Goal: Information Seeking & Learning: Learn about a topic

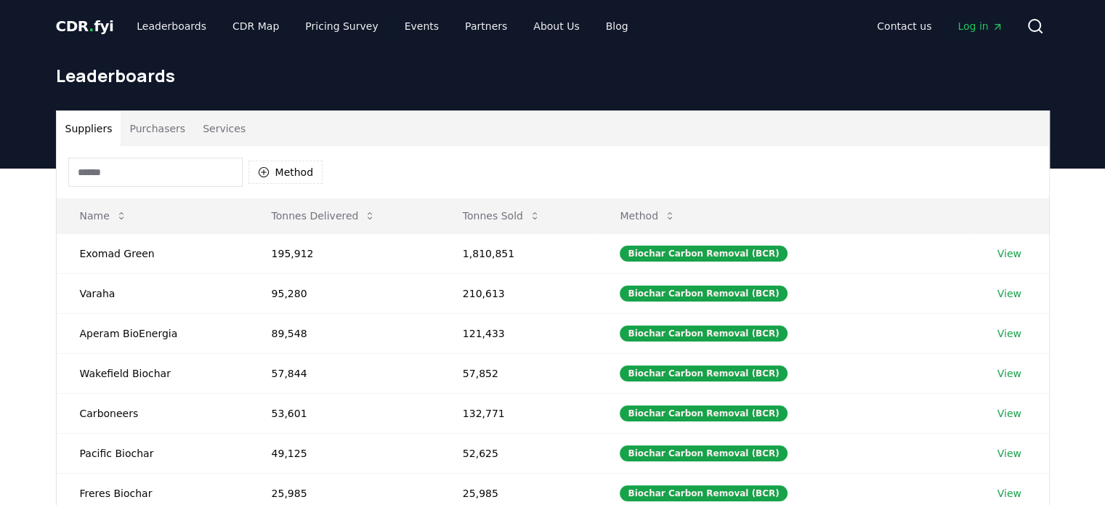
click at [163, 121] on button "Purchasers" at bounding box center [157, 128] width 73 height 35
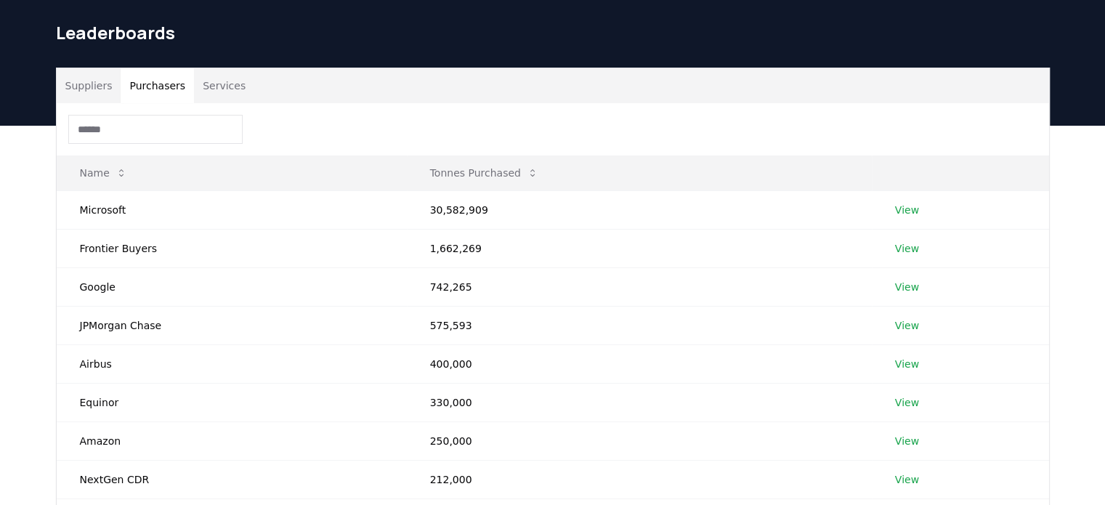
scroll to position [34, 0]
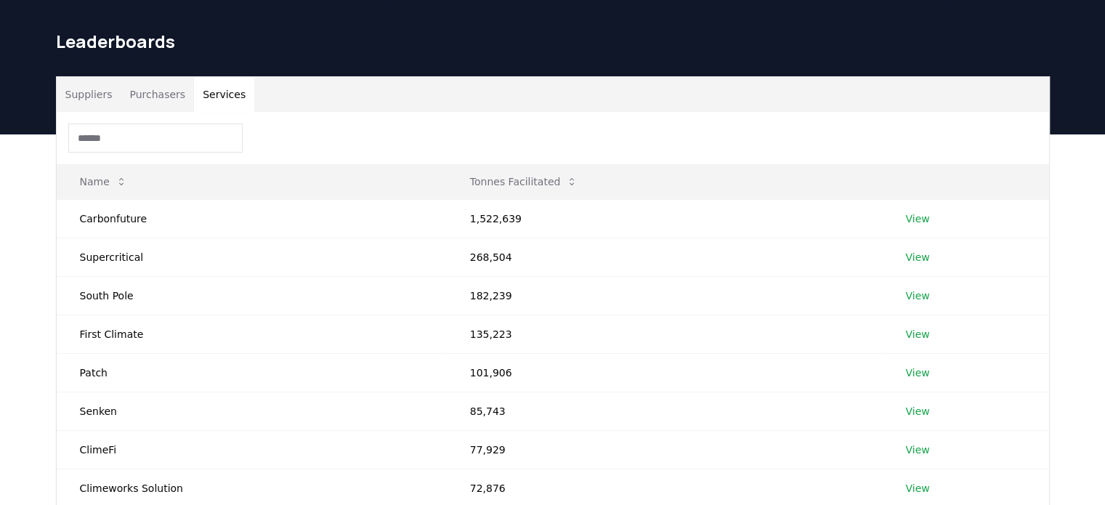
click at [206, 101] on button "Services" at bounding box center [224, 94] width 60 height 35
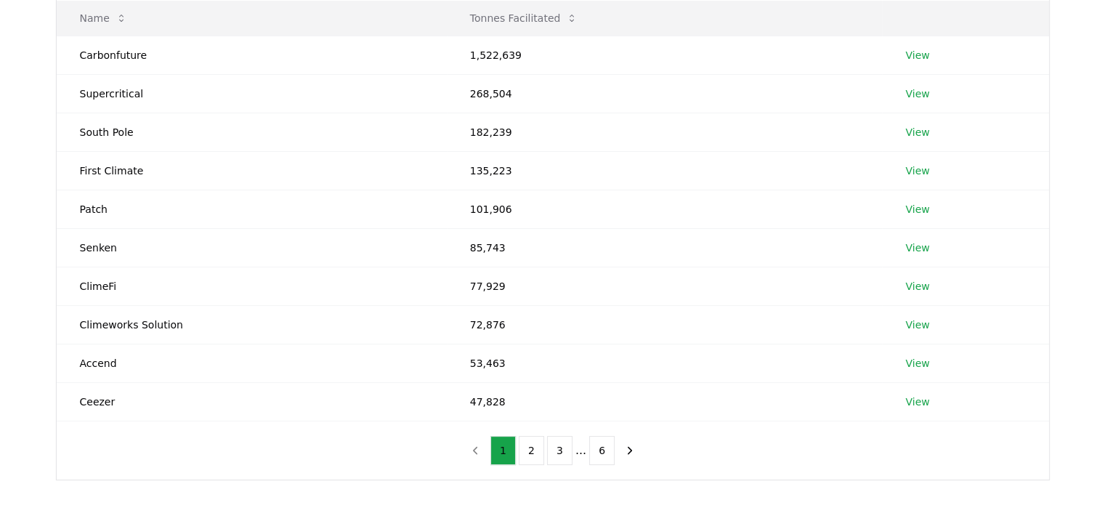
scroll to position [0, 0]
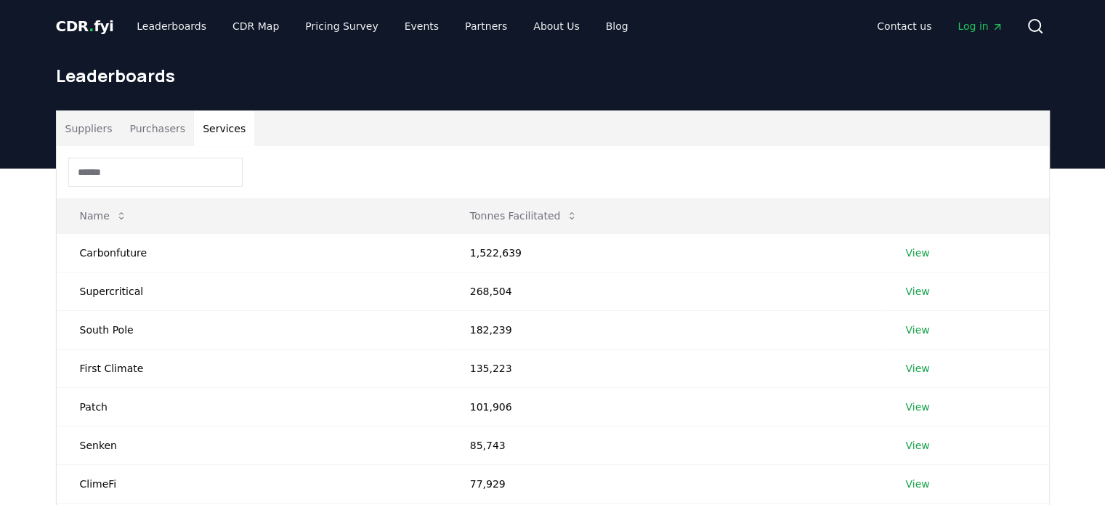
click at [83, 121] on button "Suppliers" at bounding box center [89, 128] width 65 height 35
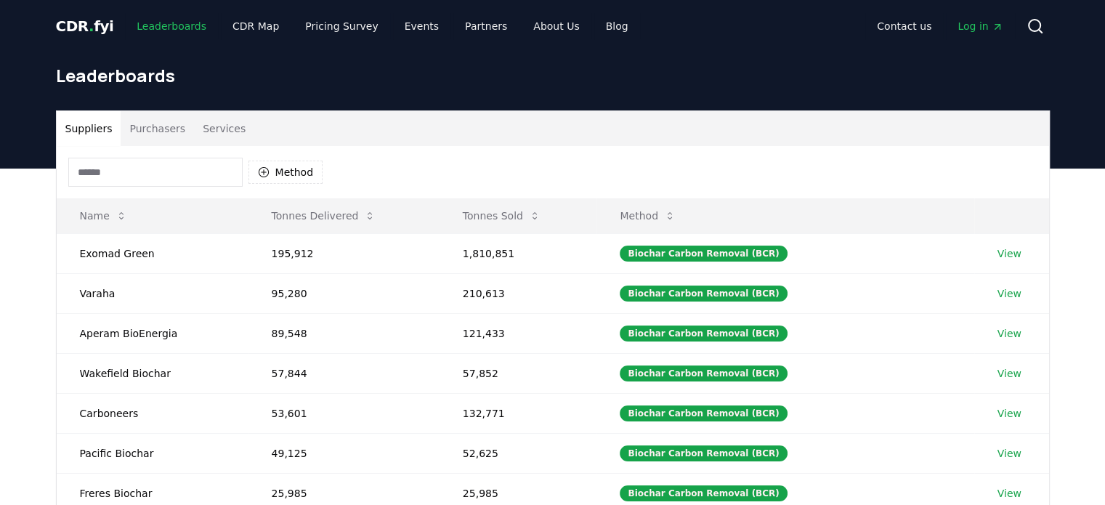
click at [168, 23] on link "Leaderboards" at bounding box center [171, 26] width 93 height 26
click at [90, 27] on span "CDR . fyi" at bounding box center [85, 25] width 58 height 17
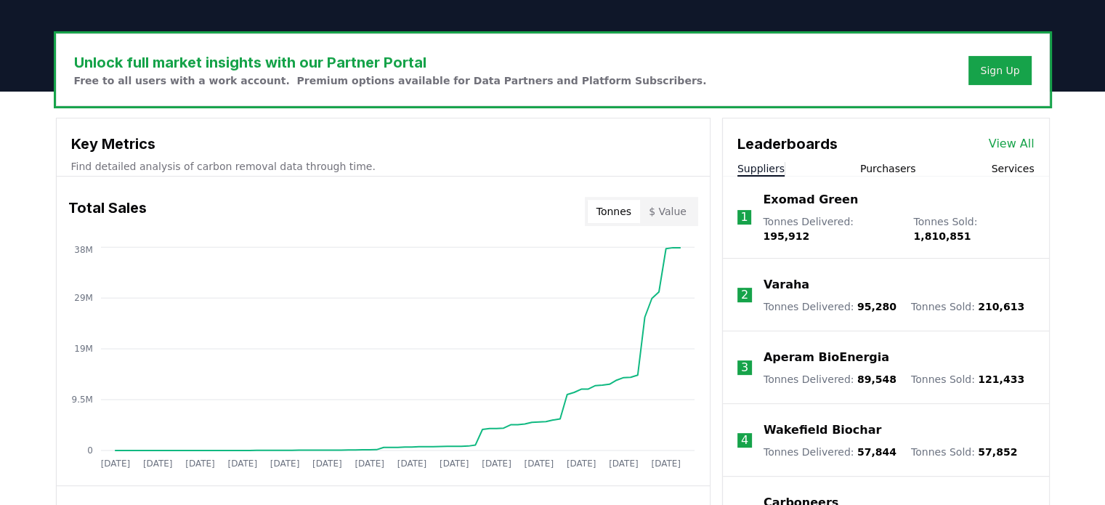
scroll to position [418, 0]
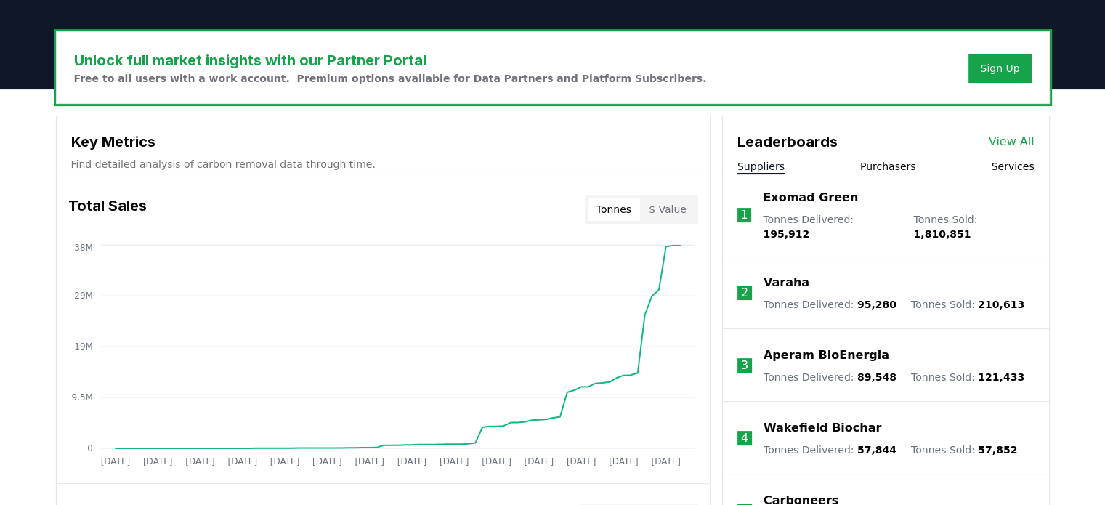
click at [659, 211] on button "$ Value" at bounding box center [667, 209] width 55 height 23
click at [633, 207] on button "Tonnes" at bounding box center [614, 209] width 52 height 23
click at [669, 210] on button "$ Value" at bounding box center [667, 209] width 55 height 23
click at [621, 206] on button "Tonnes" at bounding box center [614, 209] width 52 height 23
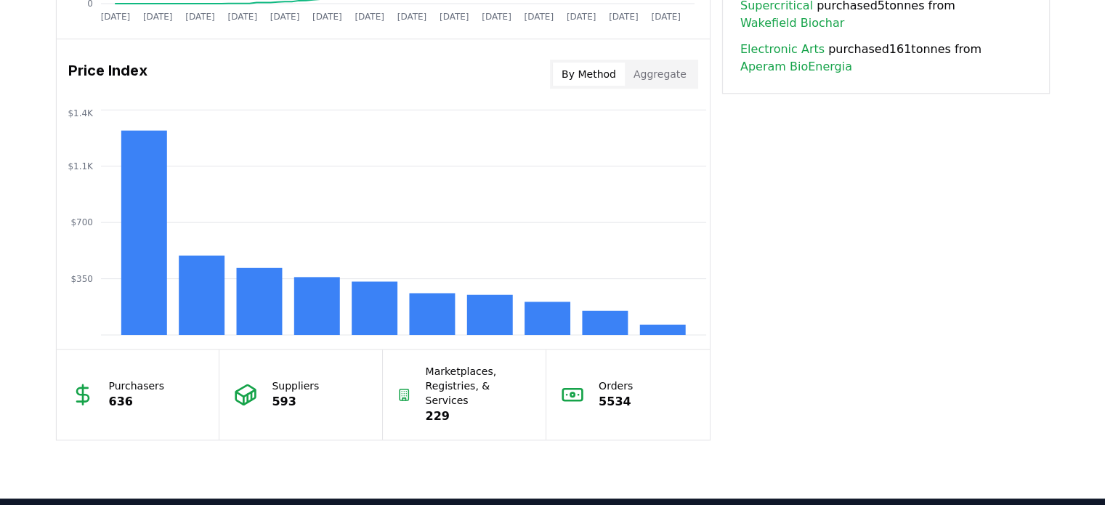
scroll to position [1177, 0]
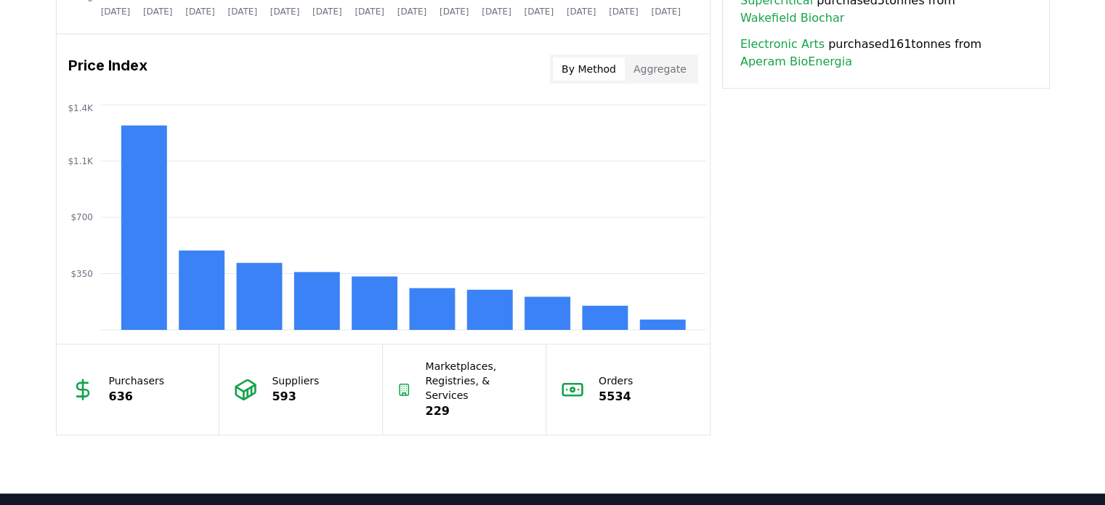
click at [662, 75] on button "Aggregate" at bounding box center [660, 68] width 70 height 23
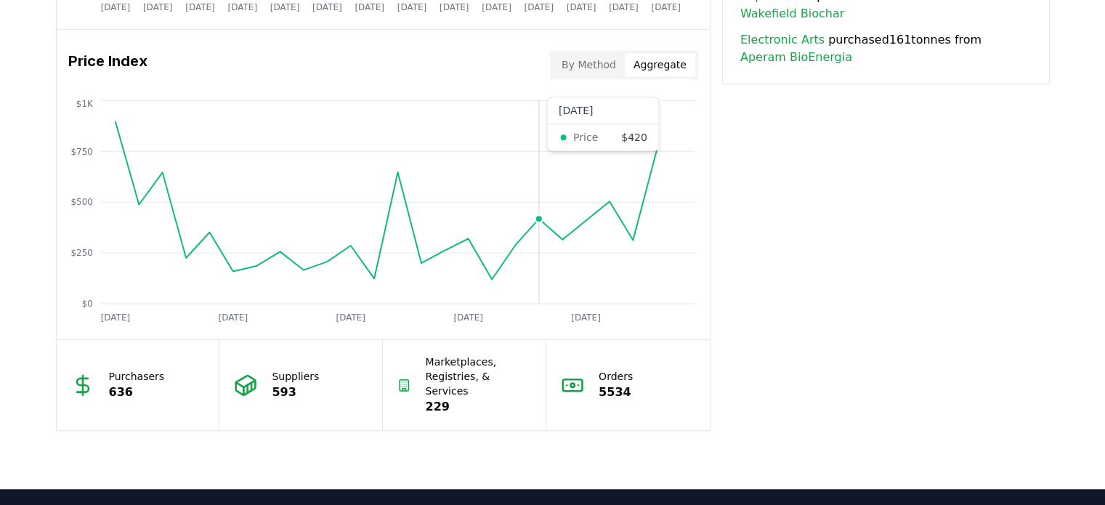
scroll to position [1183, 0]
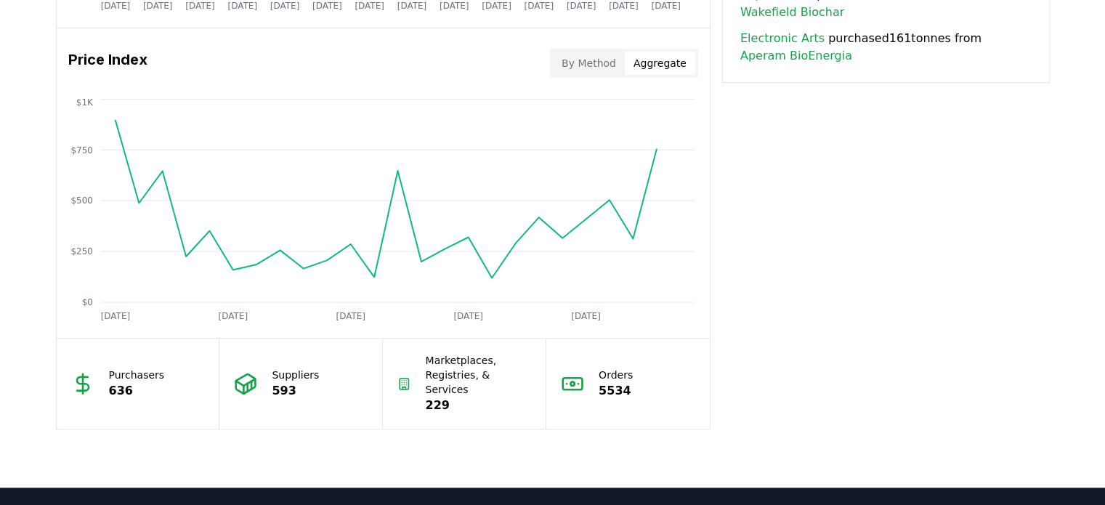
click at [579, 41] on div "Price Index By Method Aggregate" at bounding box center [383, 63] width 653 height 52
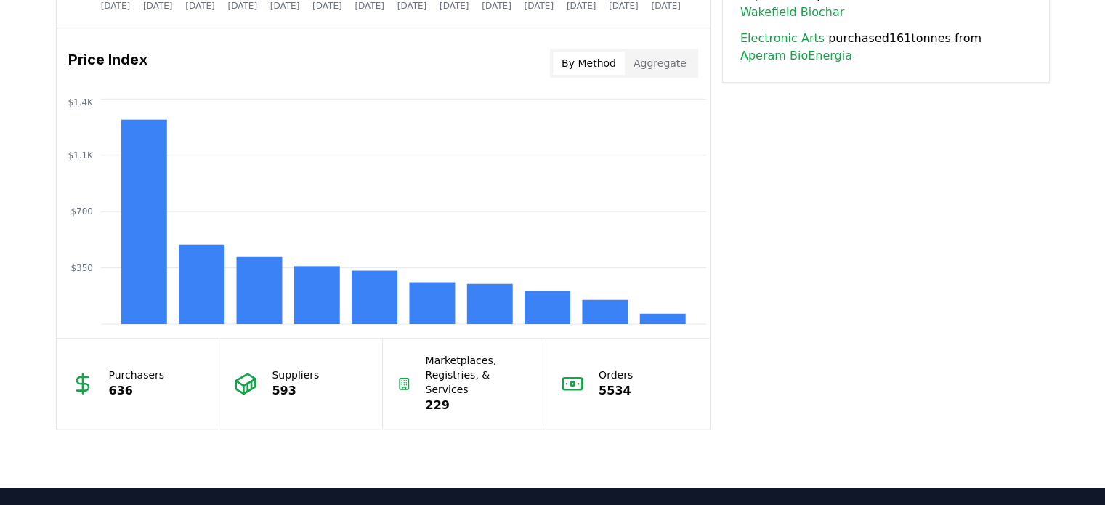
click at [575, 63] on button "By Method" at bounding box center [589, 63] width 72 height 23
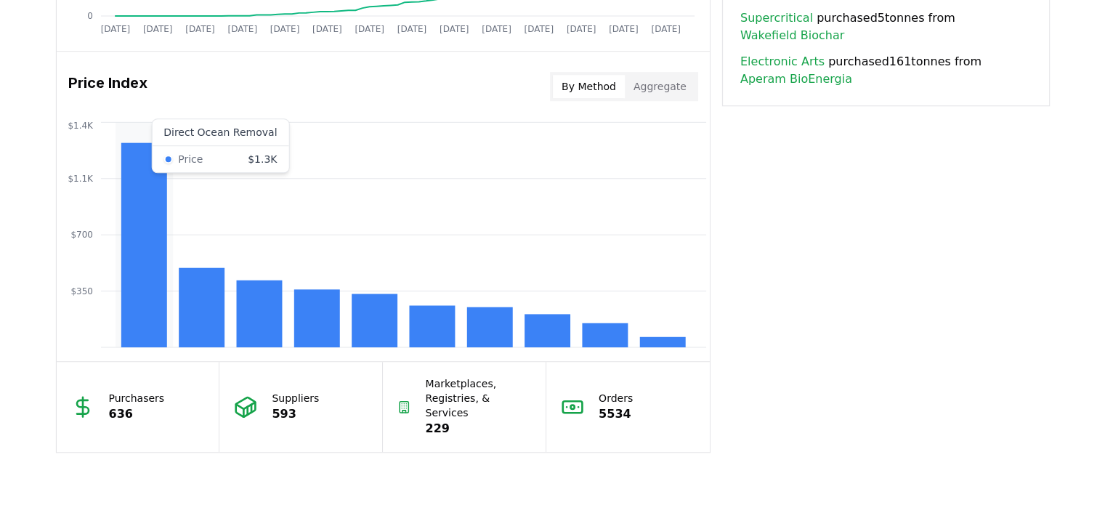
scroll to position [1154, 0]
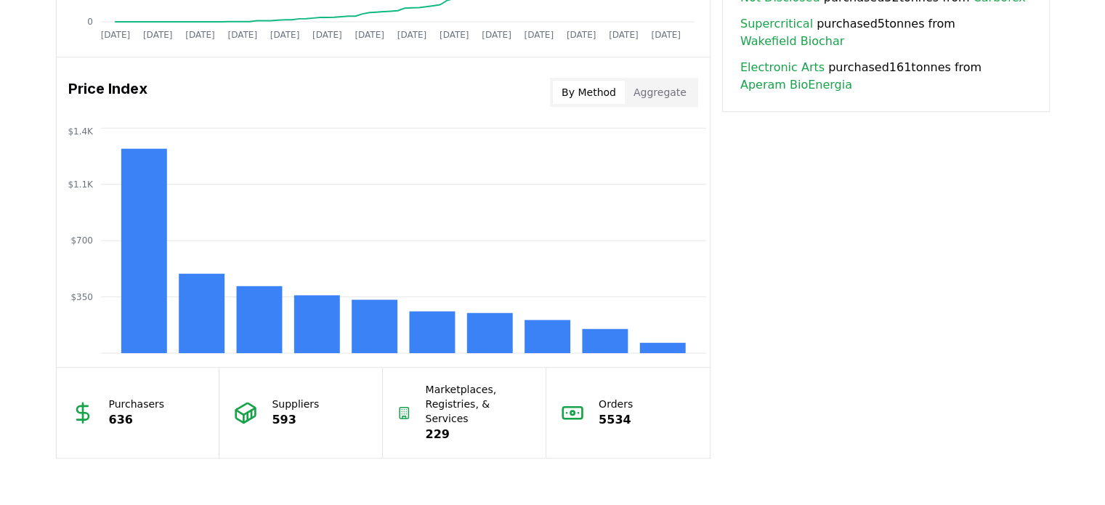
click at [659, 104] on div "By Method Aggregate" at bounding box center [624, 92] width 148 height 29
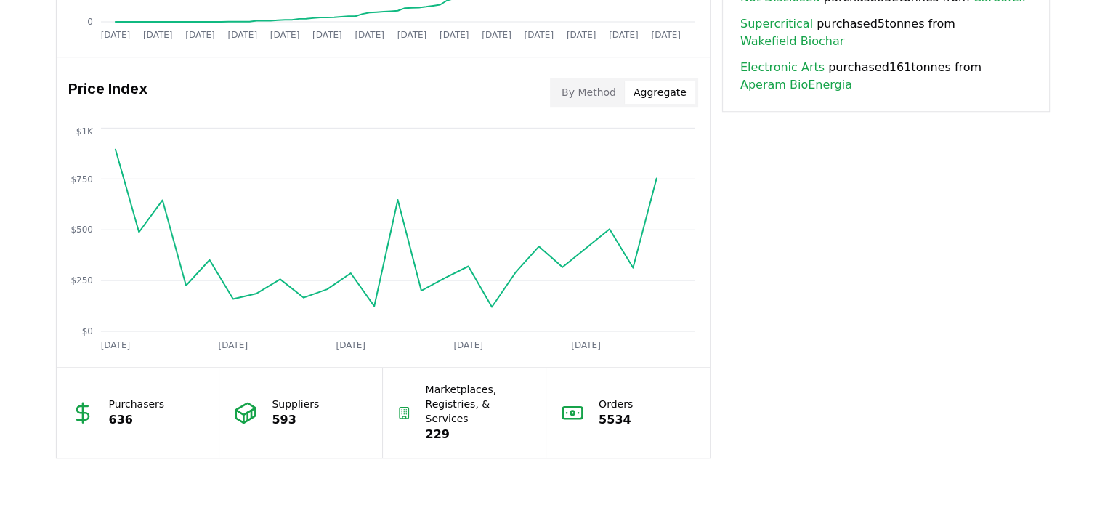
click at [661, 92] on button "Aggregate" at bounding box center [660, 92] width 70 height 23
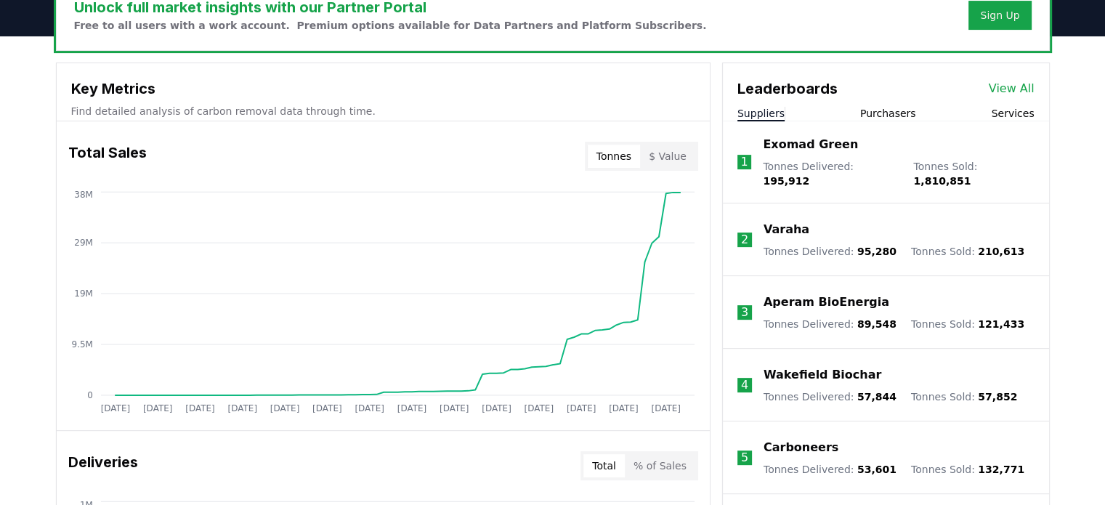
scroll to position [480, 0]
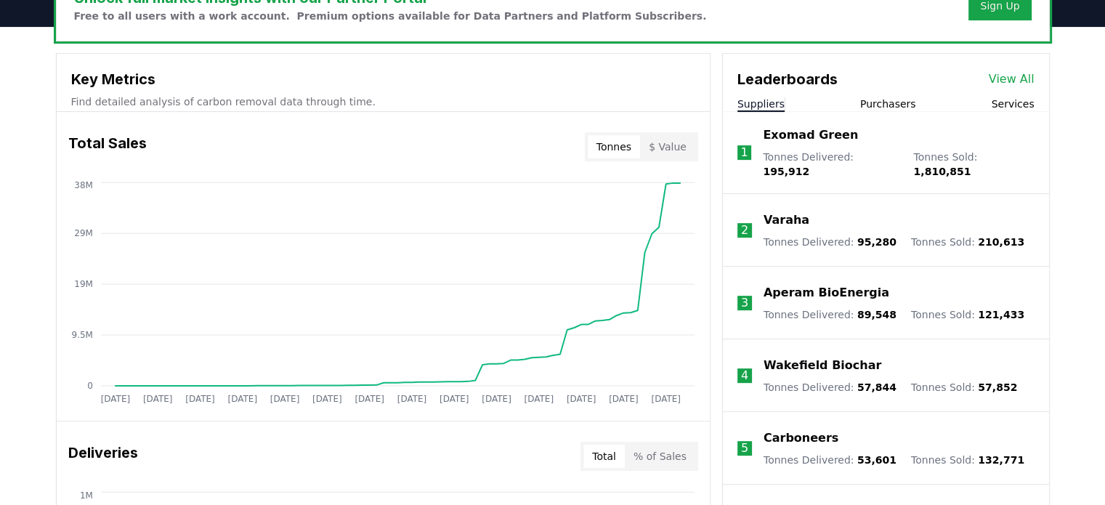
click at [1023, 78] on link "View All" at bounding box center [1012, 78] width 46 height 17
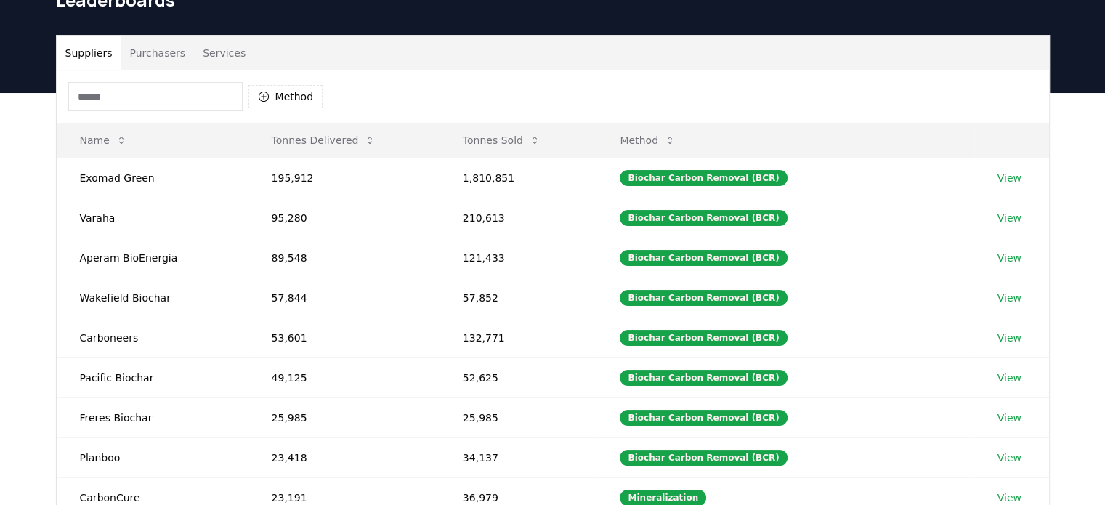
scroll to position [77, 0]
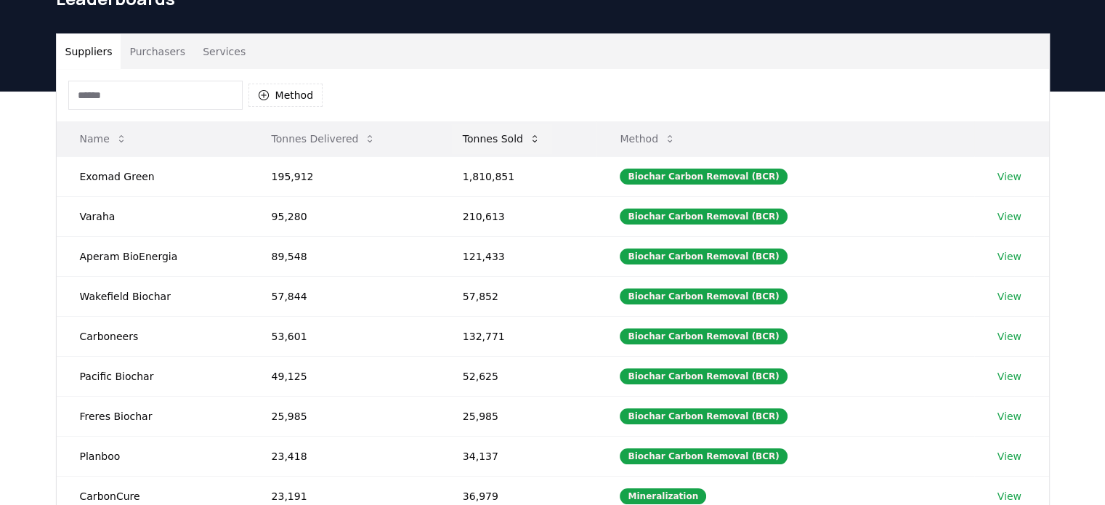
click at [537, 135] on icon at bounding box center [535, 139] width 12 height 12
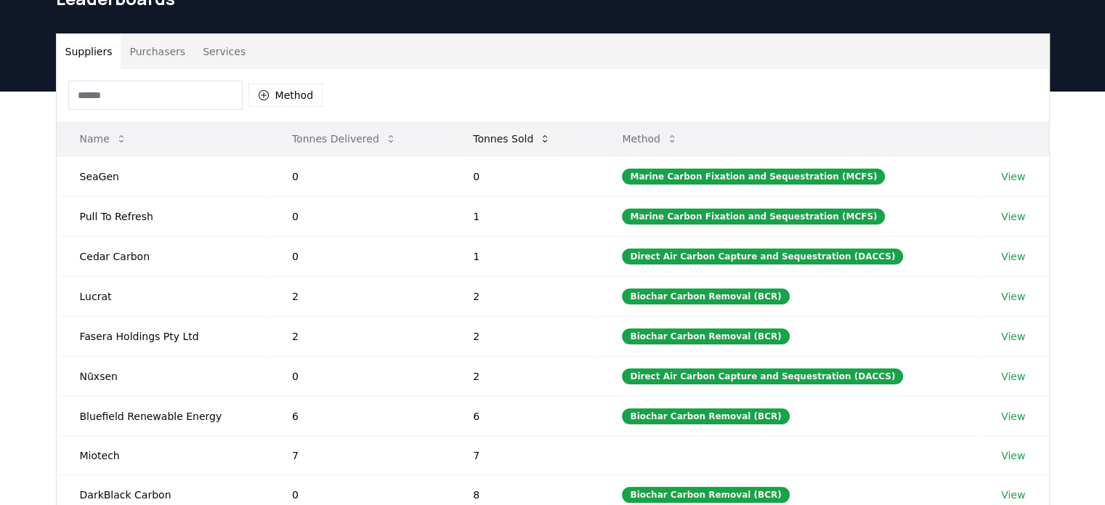
click at [547, 137] on icon at bounding box center [545, 139] width 12 height 12
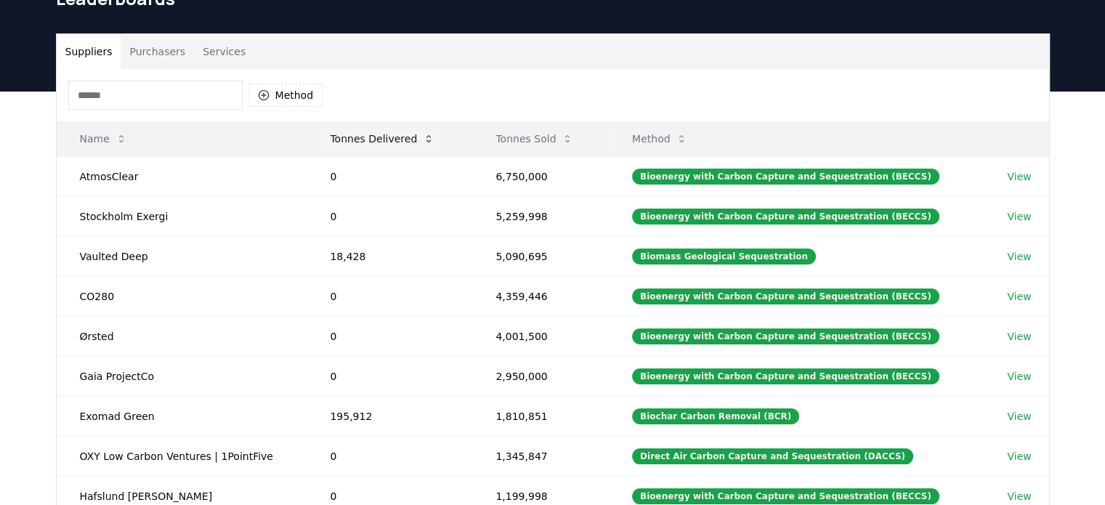
click at [424, 136] on icon at bounding box center [429, 139] width 12 height 12
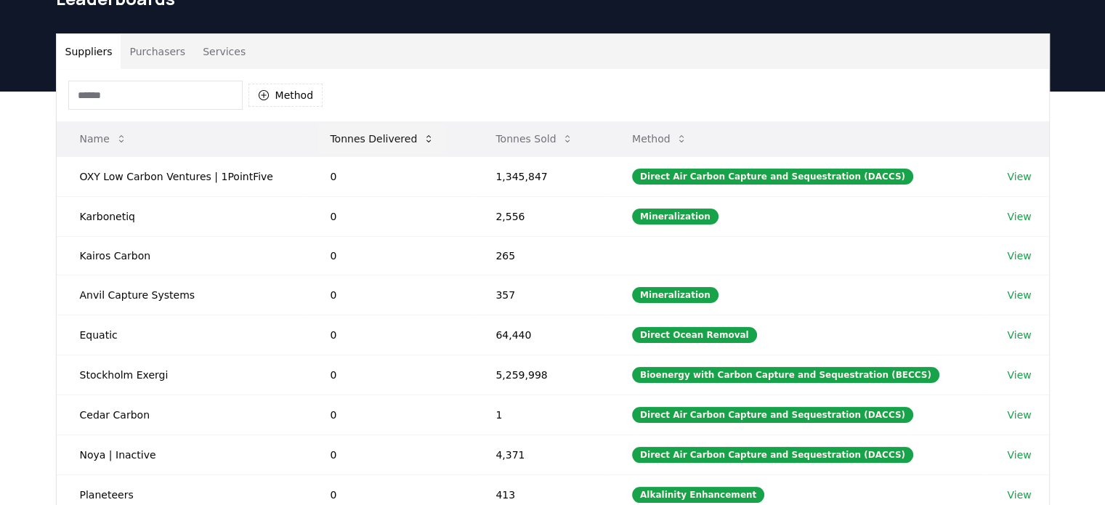
click at [424, 136] on icon at bounding box center [429, 139] width 12 height 12
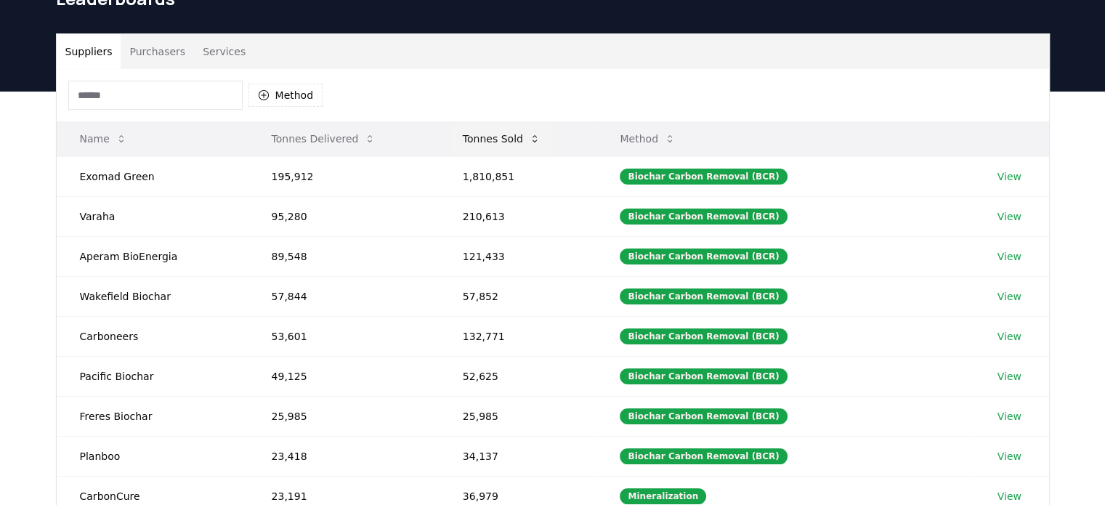
click at [536, 137] on icon at bounding box center [535, 138] width 4 height 7
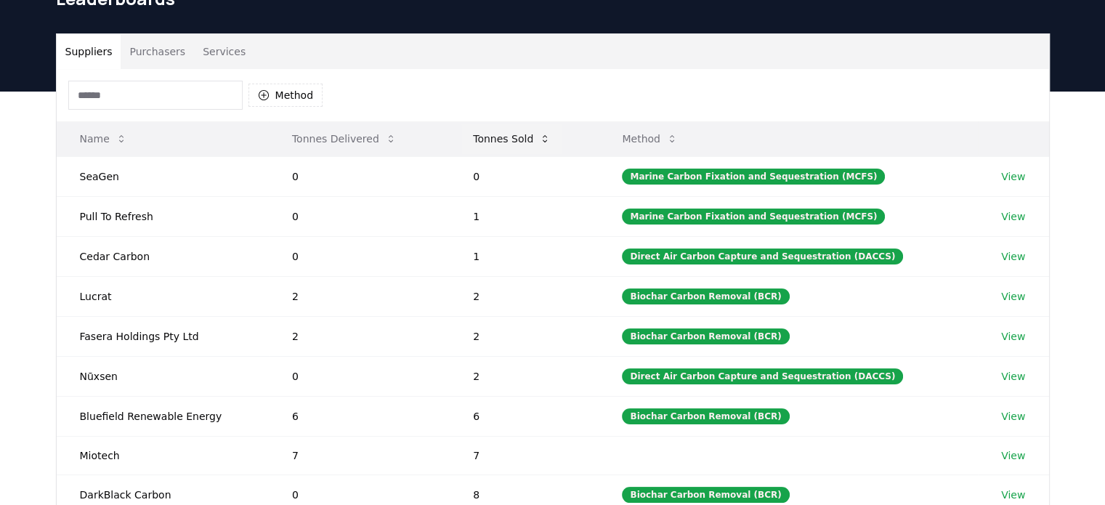
click at [549, 135] on icon at bounding box center [545, 139] width 12 height 12
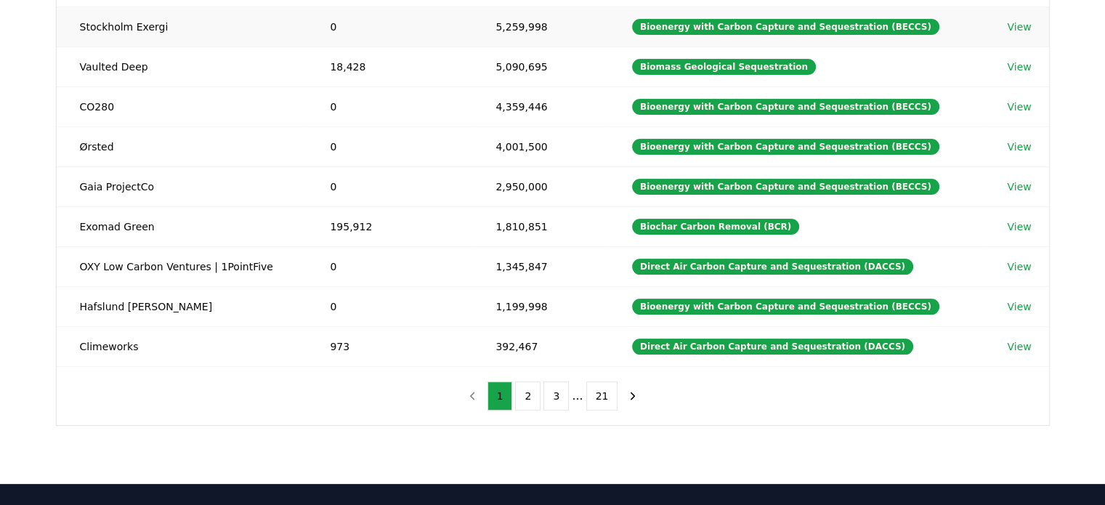
scroll to position [270, 0]
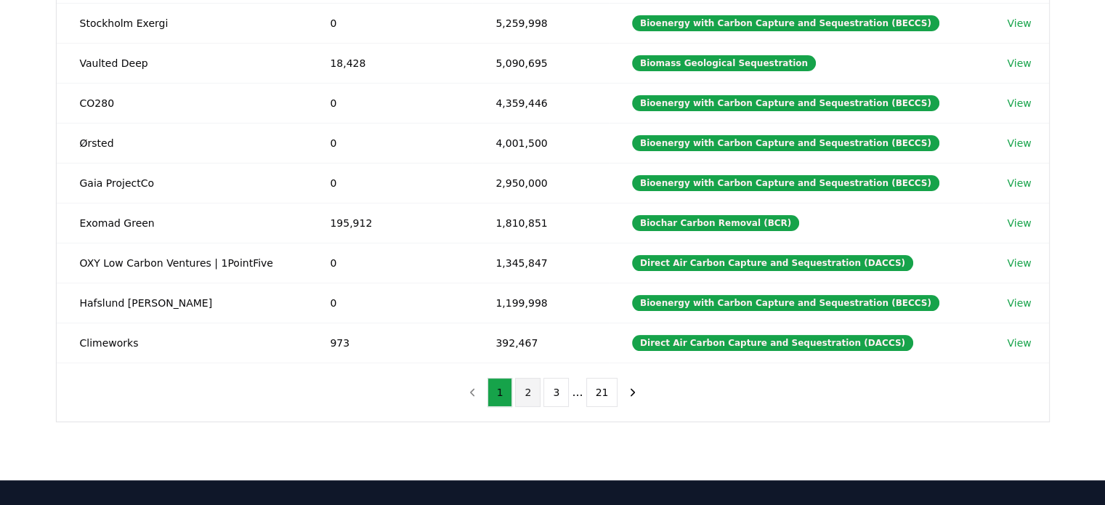
click at [536, 389] on button "2" at bounding box center [527, 392] width 25 height 29
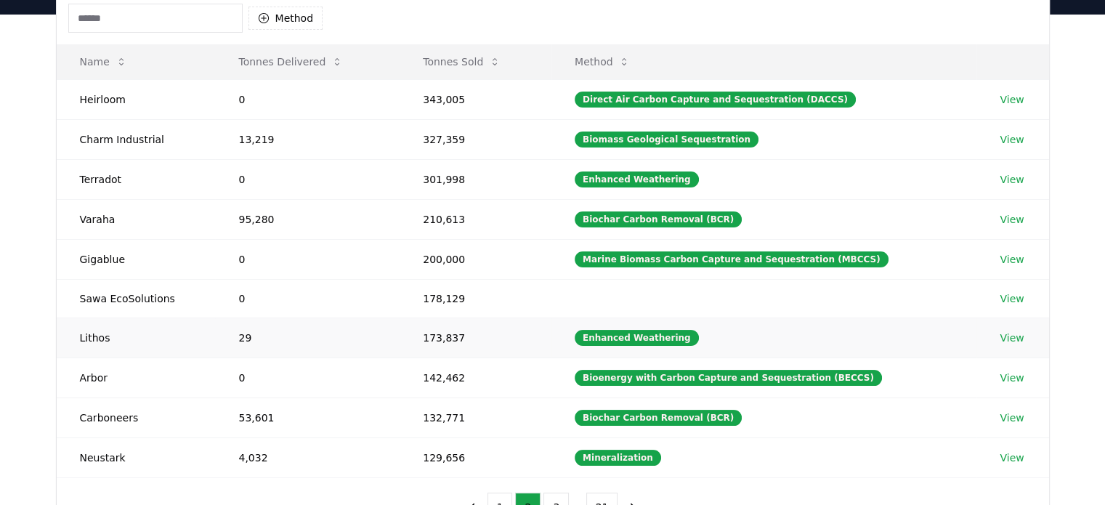
scroll to position [153, 0]
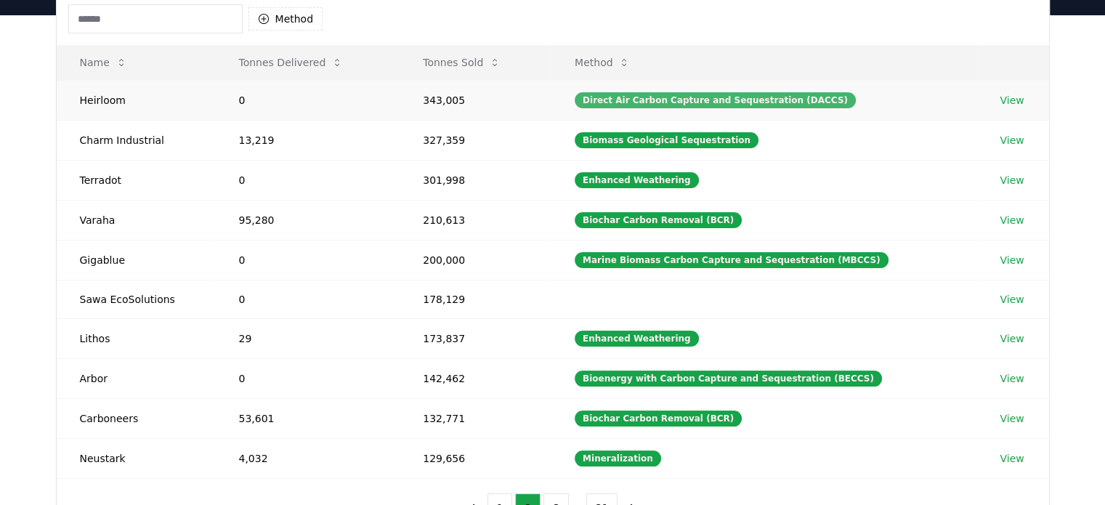
click at [693, 102] on div "Direct Air Carbon Capture and Sequestration (DACCS)" at bounding box center [715, 100] width 281 height 16
click at [1000, 100] on link "View" at bounding box center [1012, 100] width 24 height 15
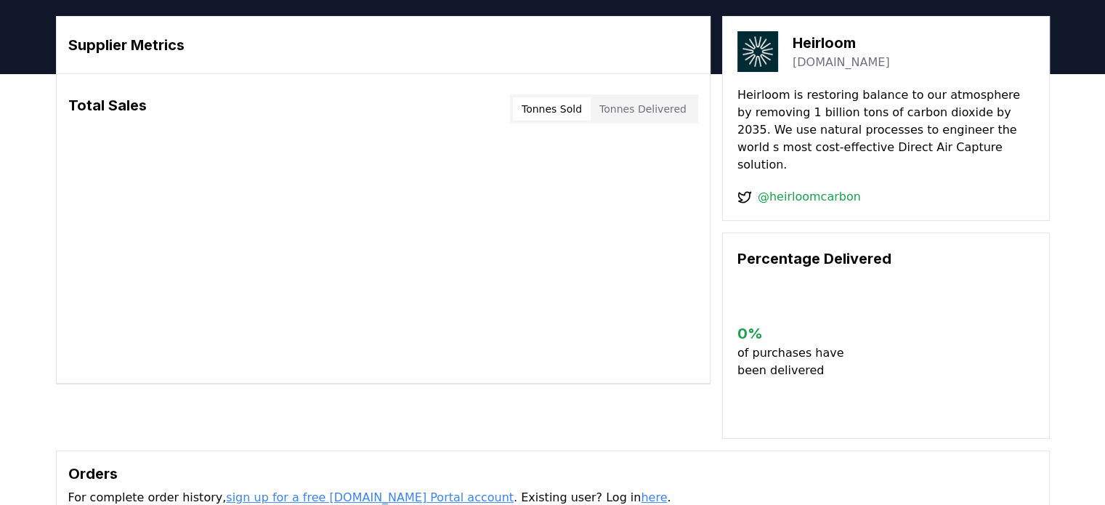
scroll to position [37, 0]
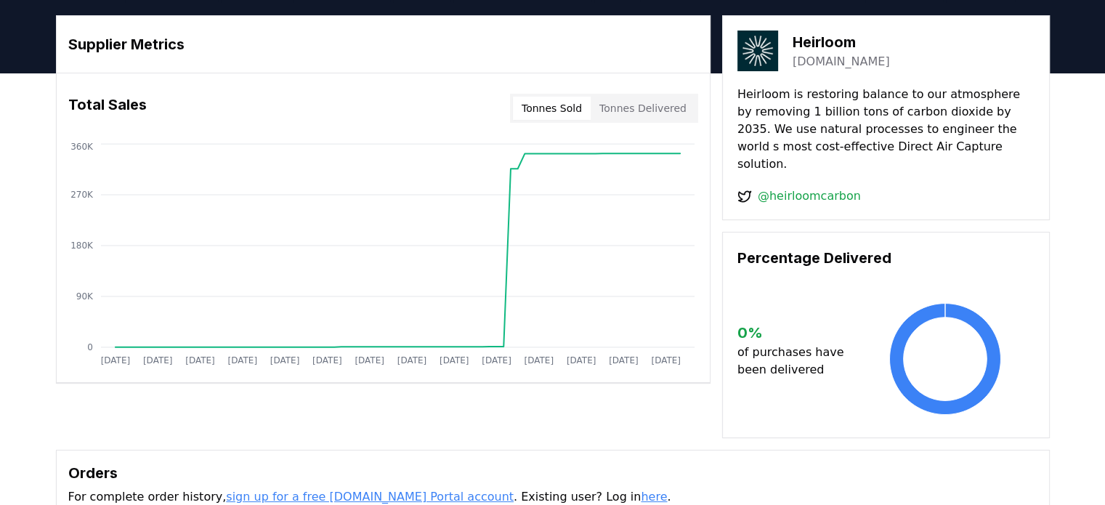
click at [584, 107] on button "Tonnes Sold" at bounding box center [552, 108] width 78 height 23
click at [618, 109] on button "Tonnes Delivered" at bounding box center [643, 108] width 105 height 23
click at [576, 108] on button "Tonnes Sold" at bounding box center [552, 108] width 78 height 23
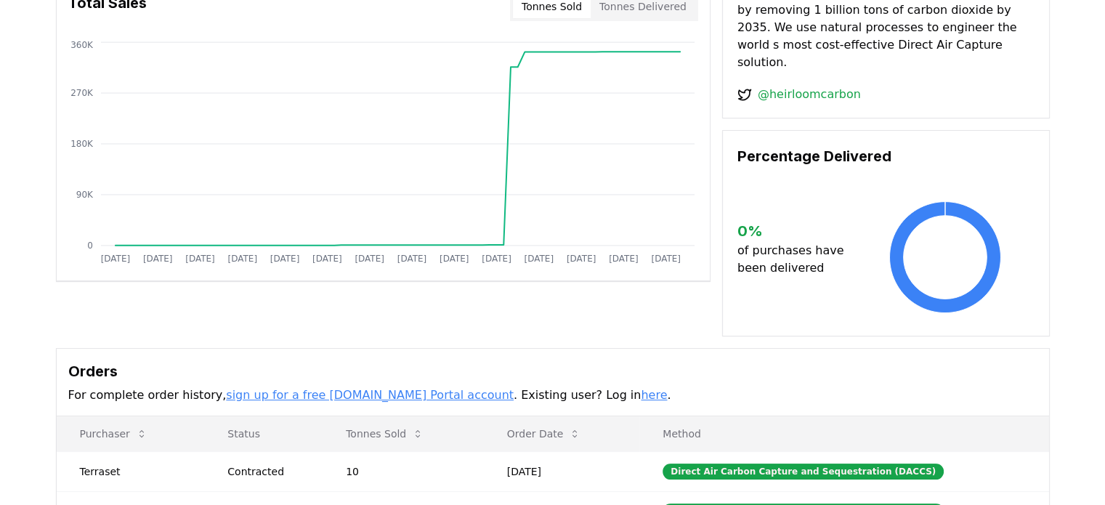
scroll to position [0, 0]
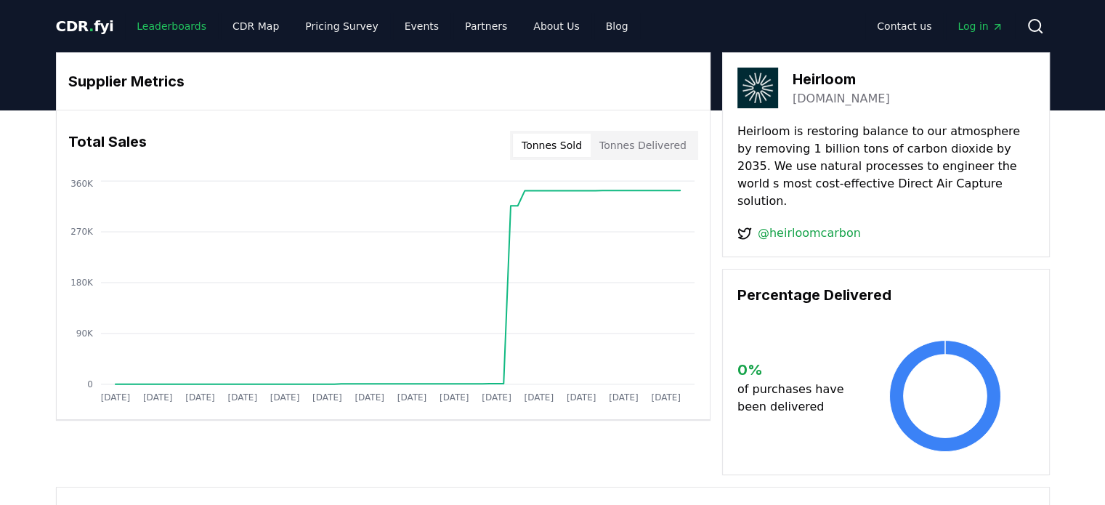
click at [169, 28] on link "Leaderboards" at bounding box center [171, 26] width 93 height 26
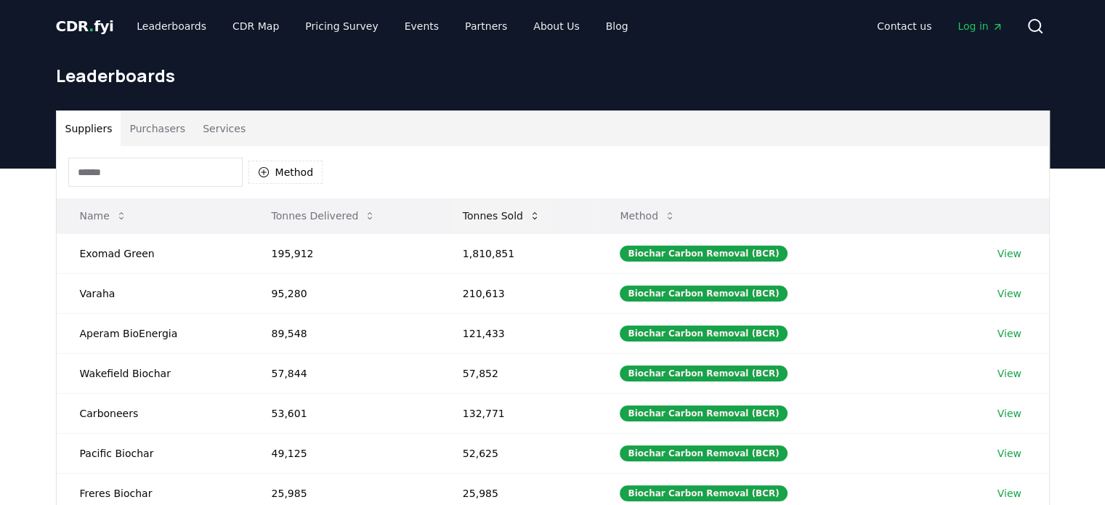
click at [535, 210] on icon at bounding box center [535, 216] width 12 height 12
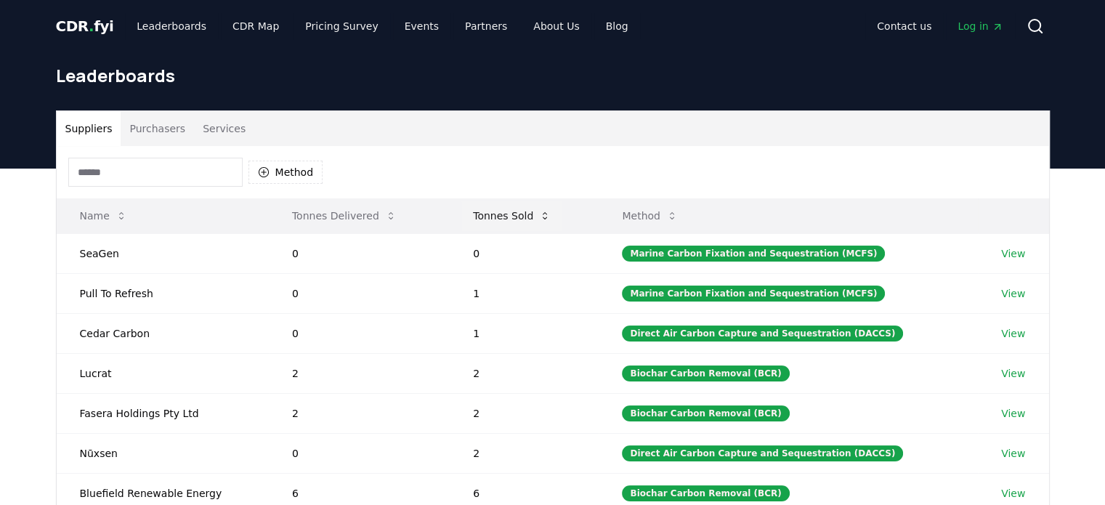
click at [543, 213] on icon at bounding box center [545, 216] width 12 height 12
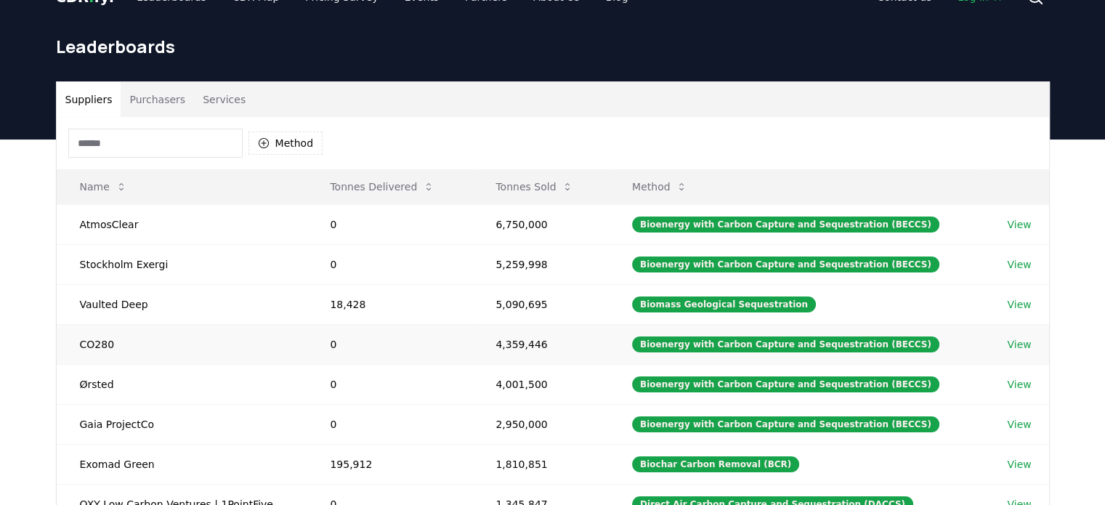
scroll to position [26, 0]
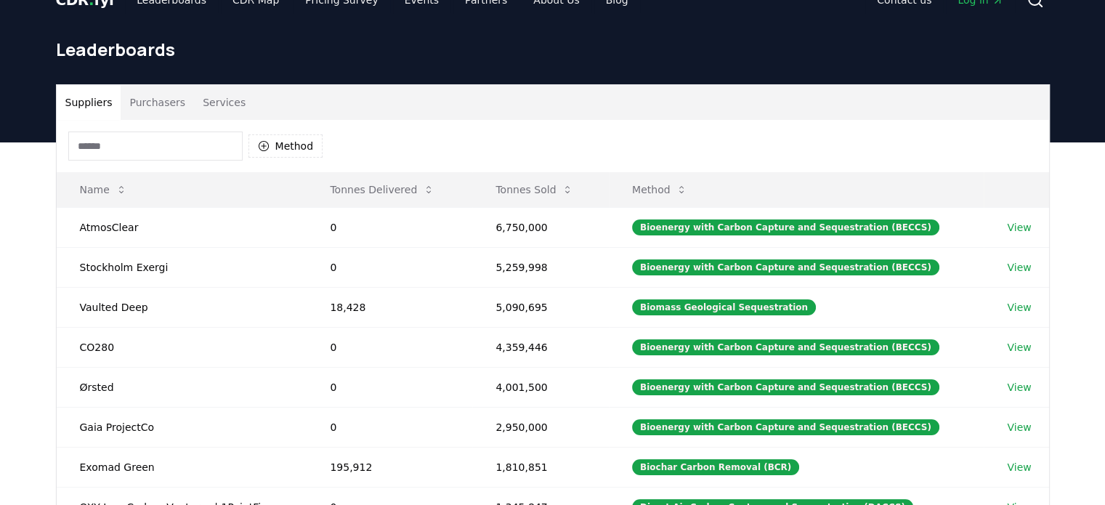
click at [113, 147] on input at bounding box center [155, 146] width 174 height 29
type input "*"
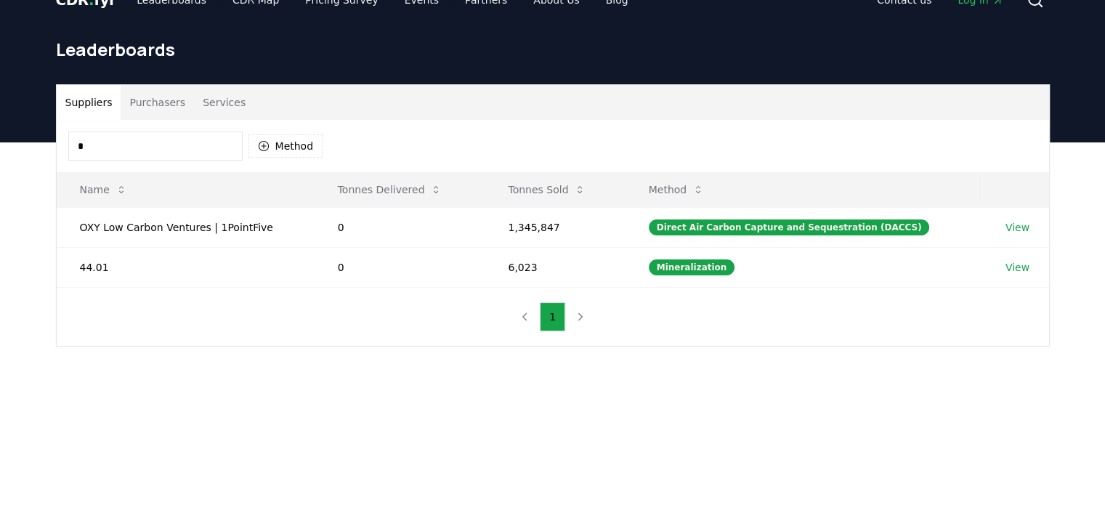
click at [113, 147] on input "*" at bounding box center [155, 146] width 174 height 29
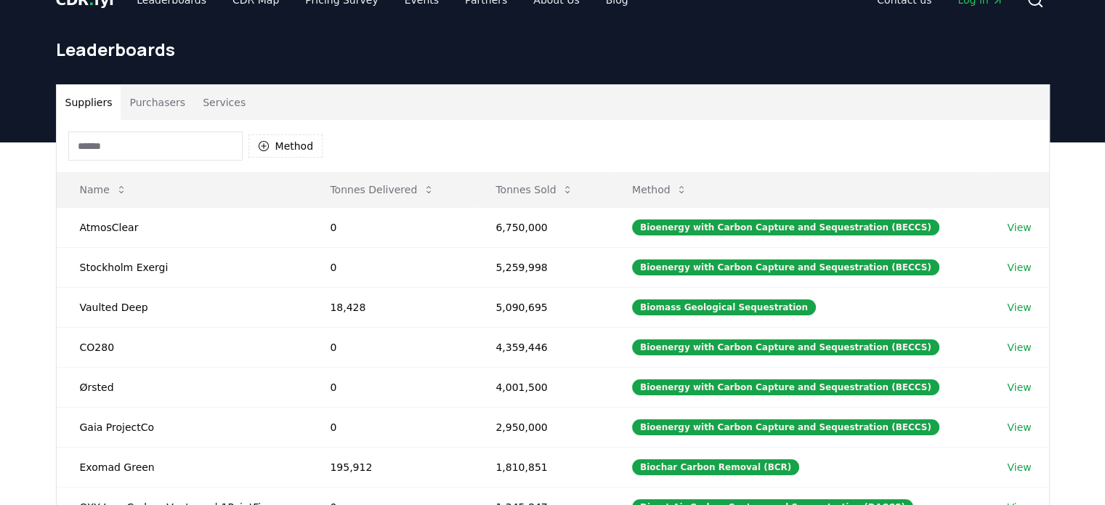
click at [32, 219] on div "Suppliers Purchasers Services Method Name Tonnes Delivered Tonnes Sold Method A…" at bounding box center [552, 433] width 1105 height 582
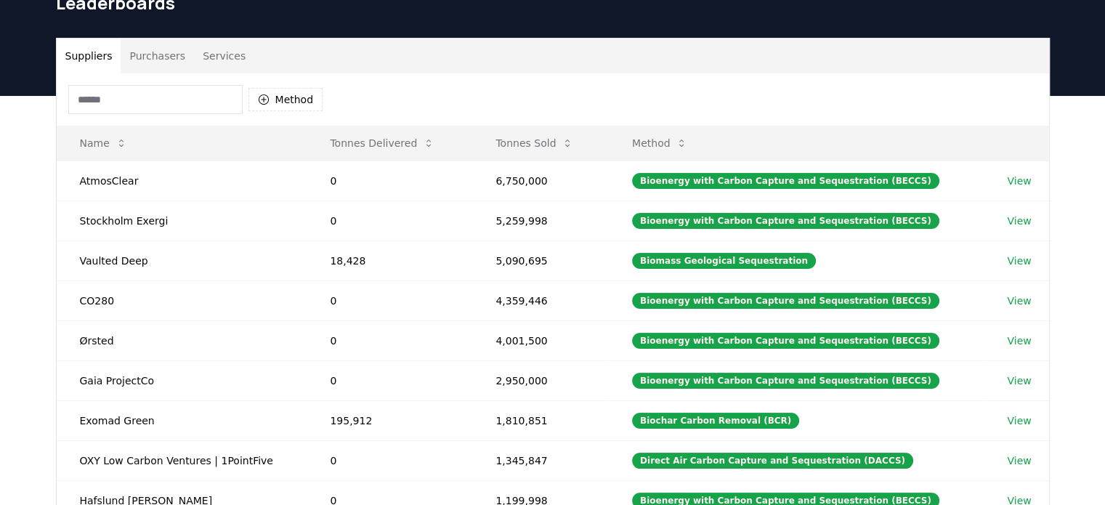
scroll to position [68, 0]
